Goal: Task Accomplishment & Management: Use online tool/utility

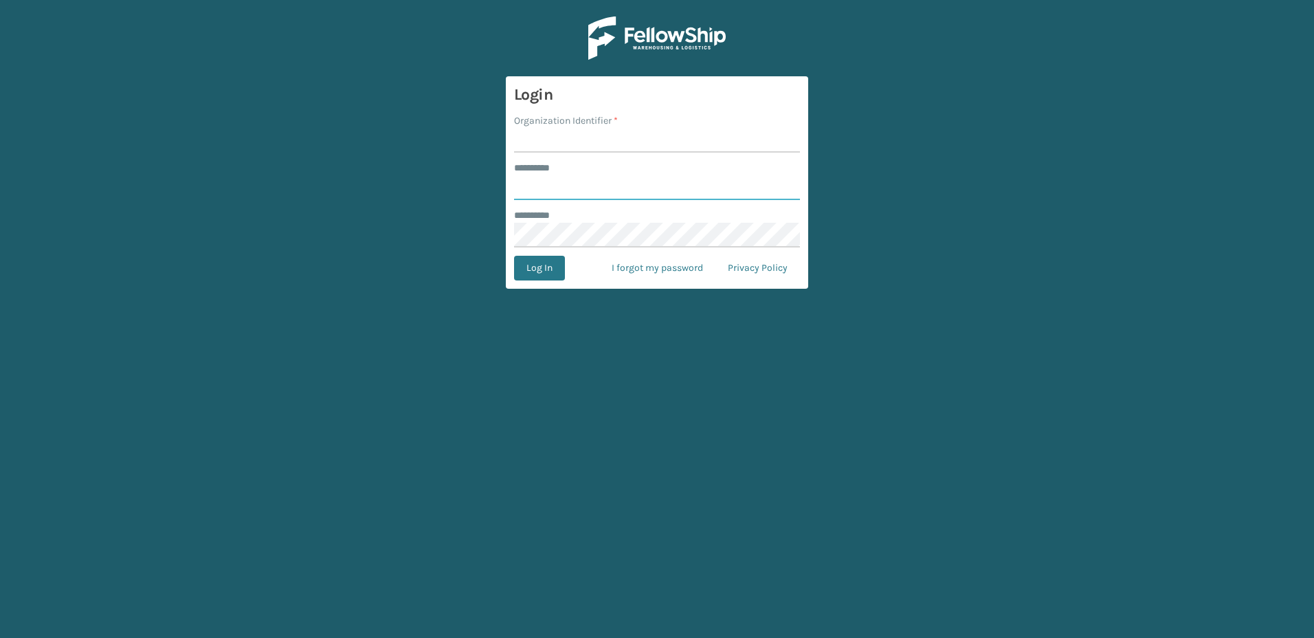
type input "********"
click at [563, 142] on input "Organization Identifier *" at bounding box center [657, 140] width 286 height 25
type input "Fellowship - East"
click at [534, 264] on button "Log In" at bounding box center [539, 268] width 51 height 25
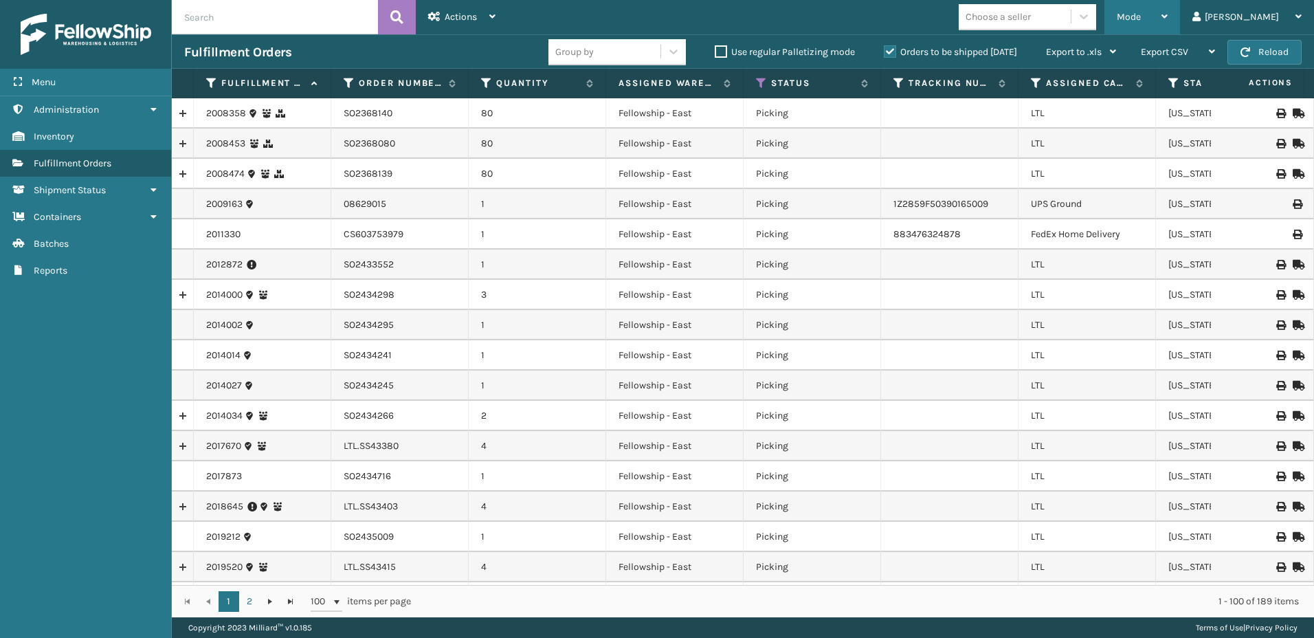
click at [1140, 15] on span "Mode" at bounding box center [1128, 17] width 24 height 12
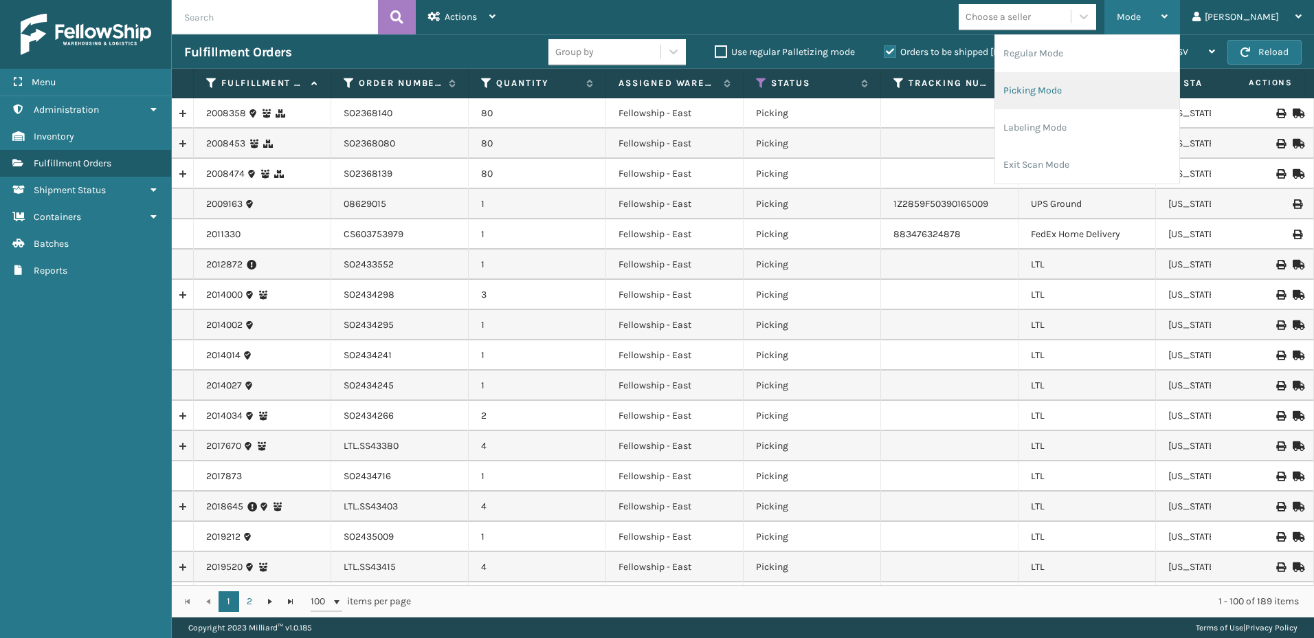
click at [1074, 86] on li "Picking Mode" at bounding box center [1087, 90] width 184 height 37
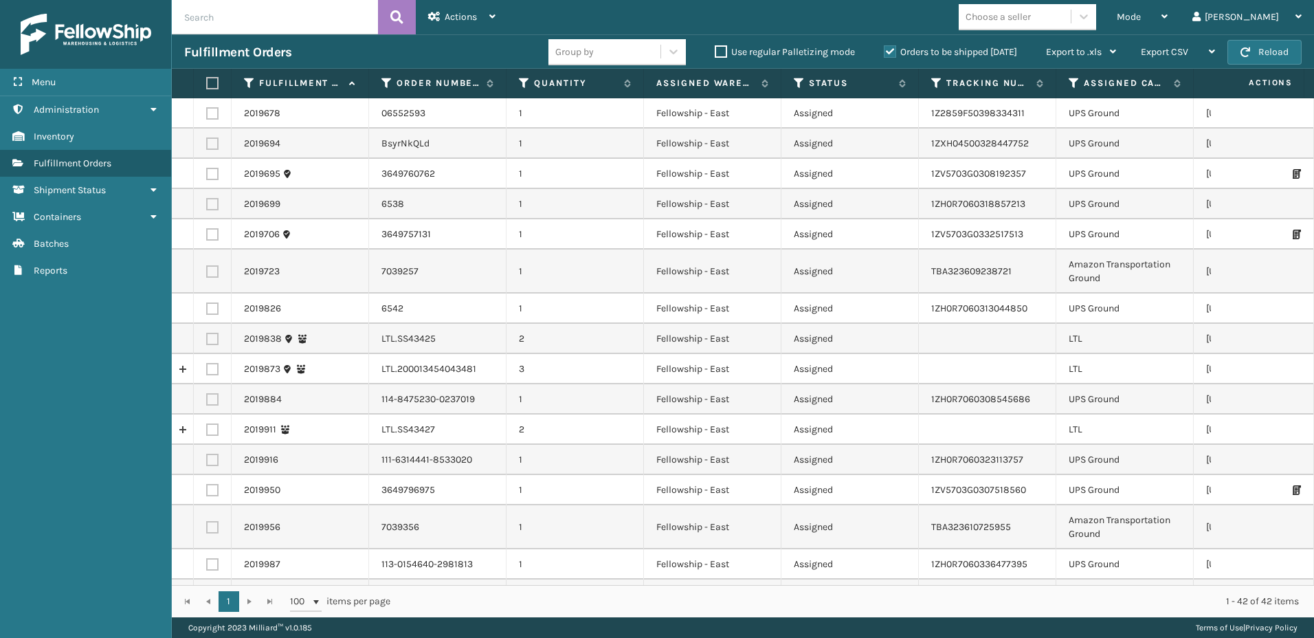
click at [210, 337] on label at bounding box center [212, 339] width 12 height 12
click at [207, 337] on input "checkbox" at bounding box center [206, 337] width 1 height 9
checkbox input "true"
click at [207, 366] on label at bounding box center [212, 369] width 12 height 12
click at [207, 366] on input "checkbox" at bounding box center [206, 367] width 1 height 9
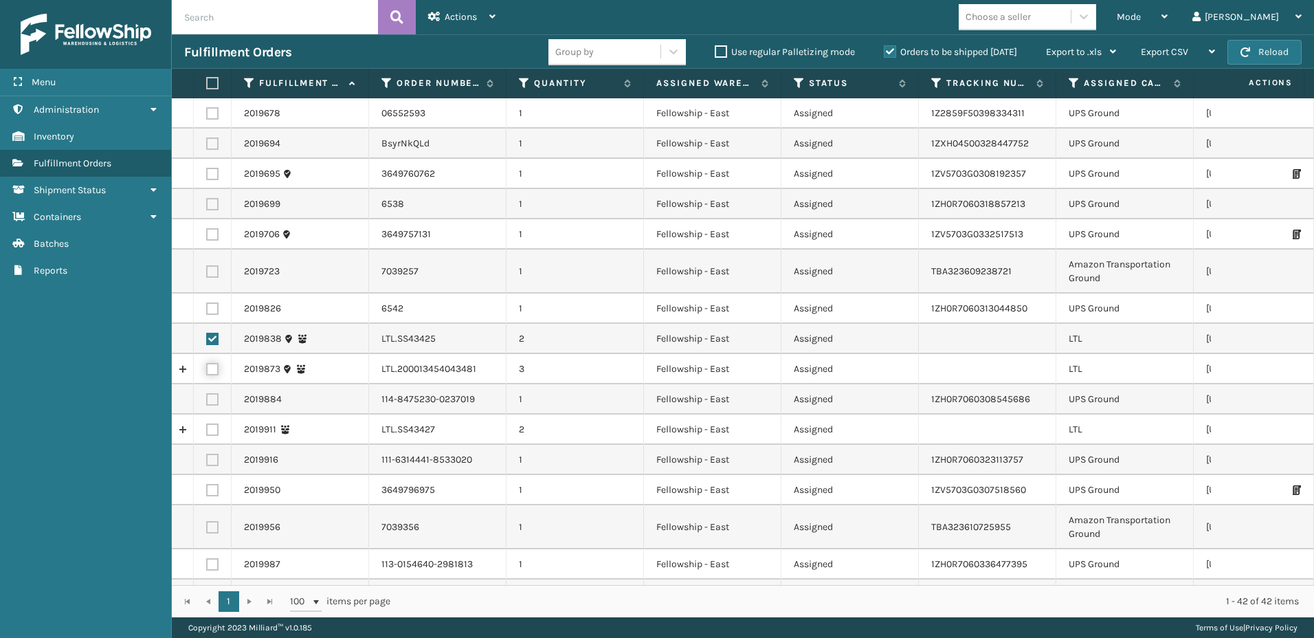
checkbox input "true"
click at [211, 430] on label at bounding box center [212, 429] width 12 height 12
click at [207, 430] on input "checkbox" at bounding box center [206, 427] width 1 height 9
checkbox input "true"
click at [465, 15] on span "Actions" at bounding box center [461, 17] width 32 height 12
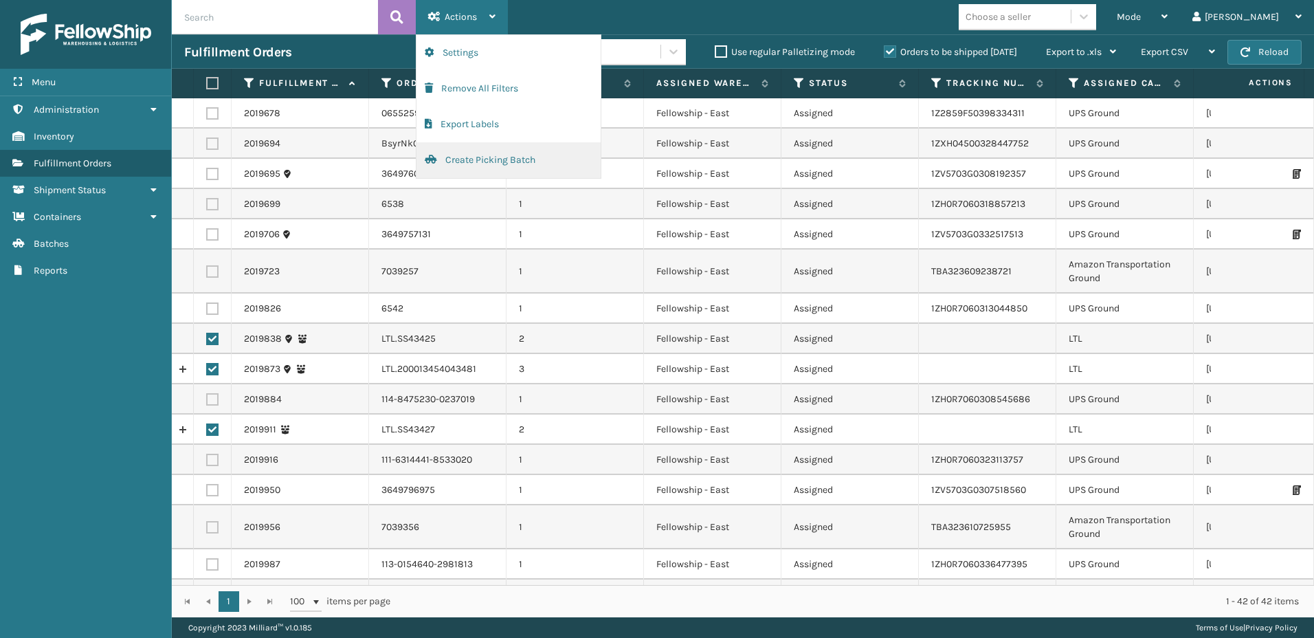
click at [455, 166] on button "Create Picking Batch" at bounding box center [508, 160] width 184 height 36
